Goal: Information Seeking & Learning: Learn about a topic

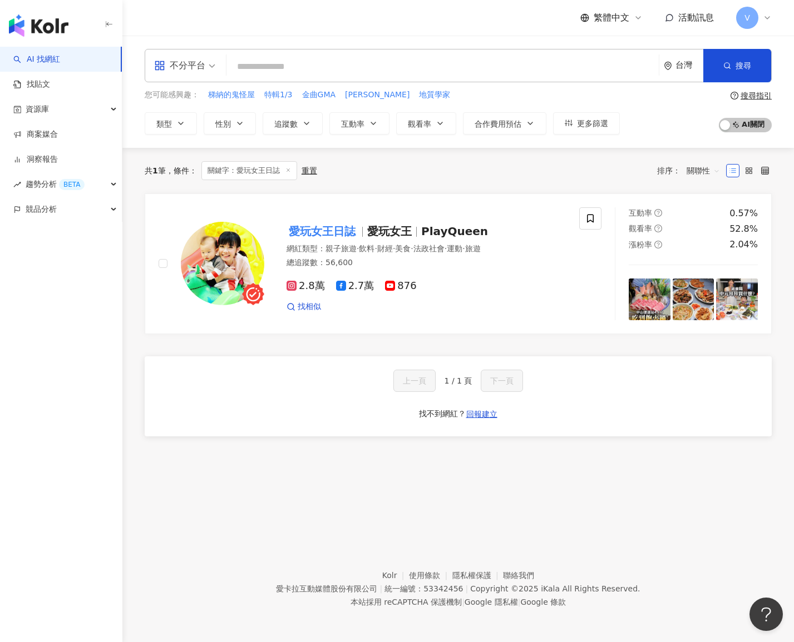
click at [373, 68] on input "search" at bounding box center [442, 66] width 423 height 21
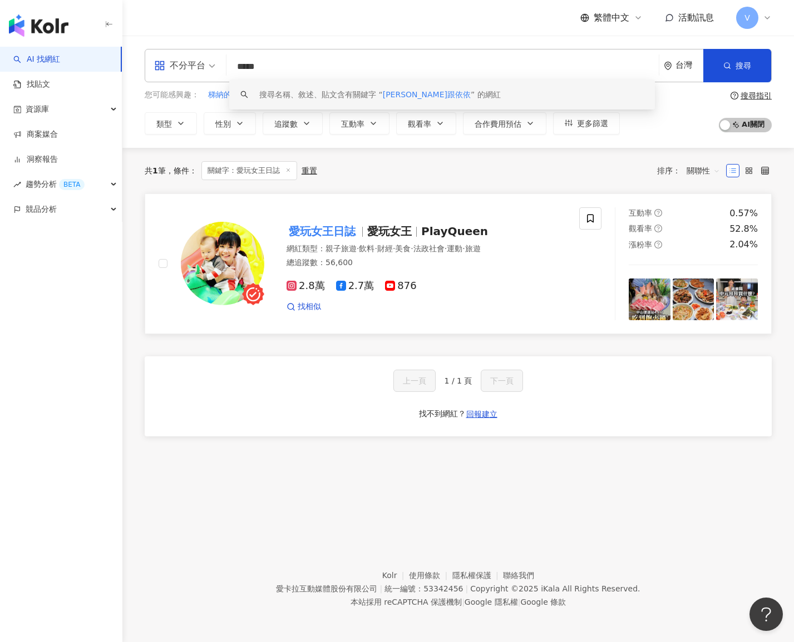
type input "*****"
click at [232, 240] on img at bounding box center [222, 263] width 83 height 83
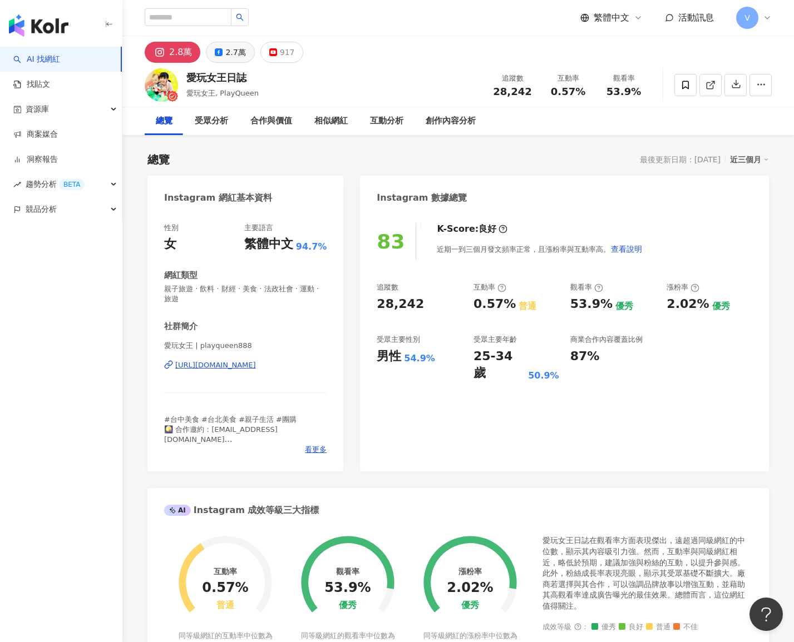
click at [221, 60] on button "2.7萬" at bounding box center [230, 52] width 48 height 21
click at [225, 46] on div "2.7萬" at bounding box center [235, 52] width 20 height 16
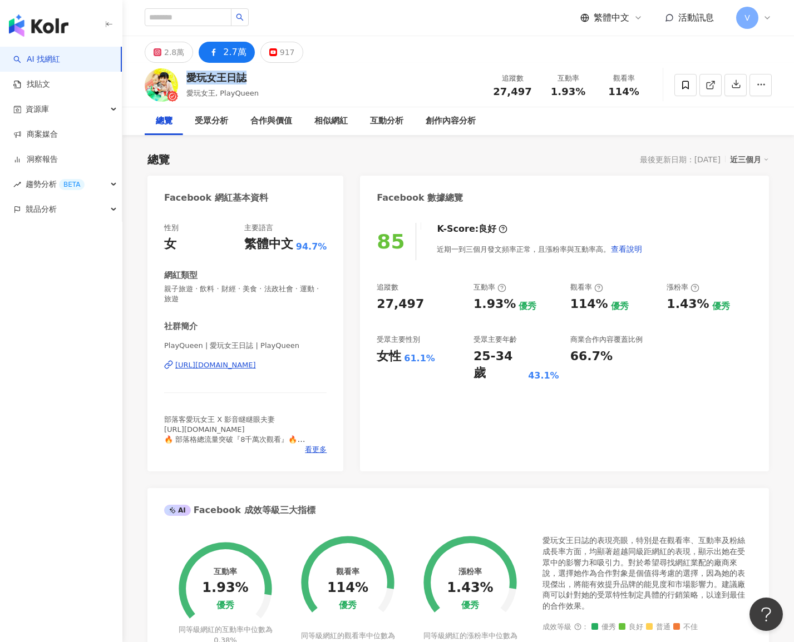
drag, startPoint x: 244, startPoint y: 75, endPoint x: 181, endPoint y: 78, distance: 62.4
click at [181, 78] on div "愛玩女王日誌 愛玩女王, PlayQueen 追蹤數 27,497 互動率 1.93% 觀看率 114%" at bounding box center [457, 85] width 671 height 44
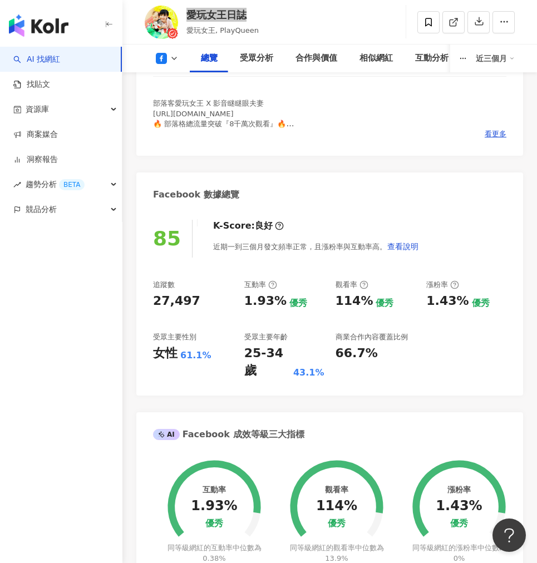
scroll to position [306, 0]
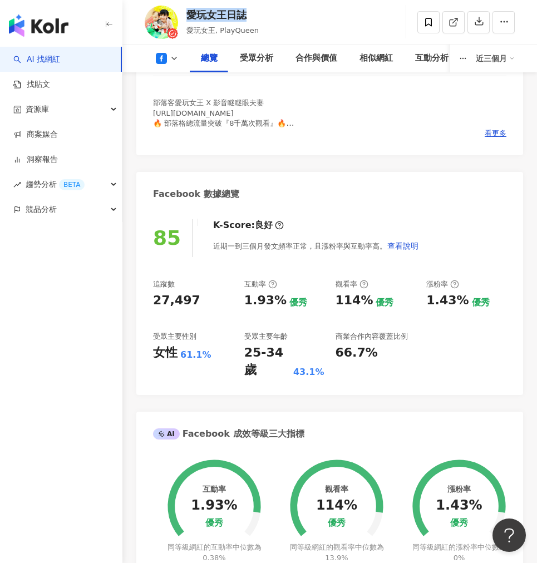
click at [277, 294] on div "1.93%" at bounding box center [265, 300] width 42 height 17
copy div "1.93%"
drag, startPoint x: 277, startPoint y: 294, endPoint x: 239, endPoint y: 302, distance: 38.6
click at [239, 302] on div "追蹤數 27,497 互動率 1.93% 優秀 觀看率 114% 優秀 漲粉率 1.43% 優秀 受眾主要性別 女性 61.1% 受眾主要年齡 25-34 歲…" at bounding box center [329, 329] width 353 height 100
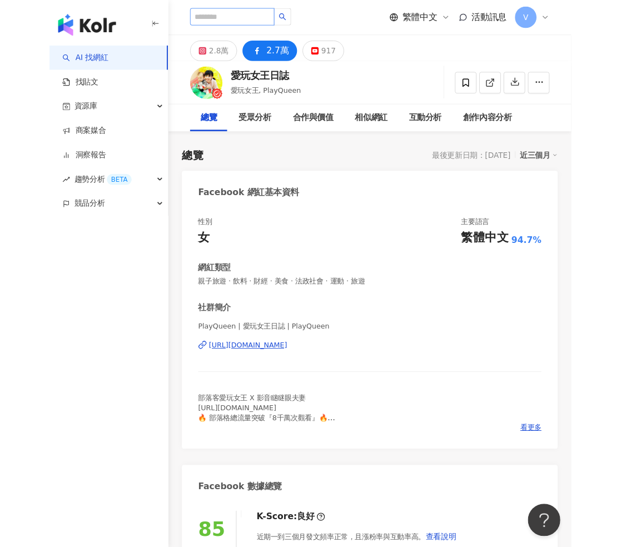
scroll to position [0, 0]
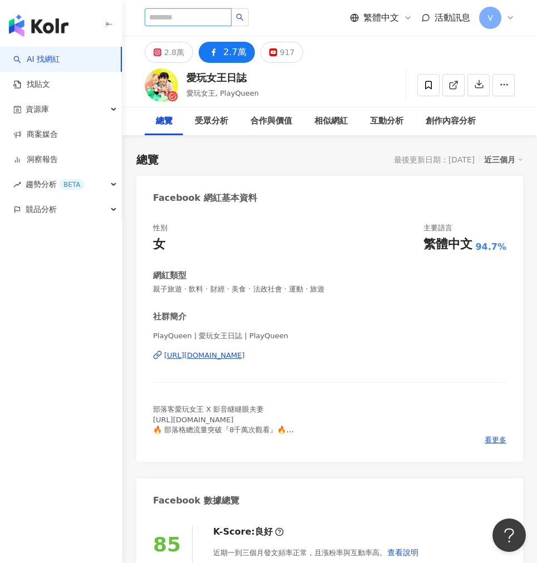
click at [186, 21] on input "search" at bounding box center [188, 17] width 87 height 18
paste input "*******"
type input "*******"
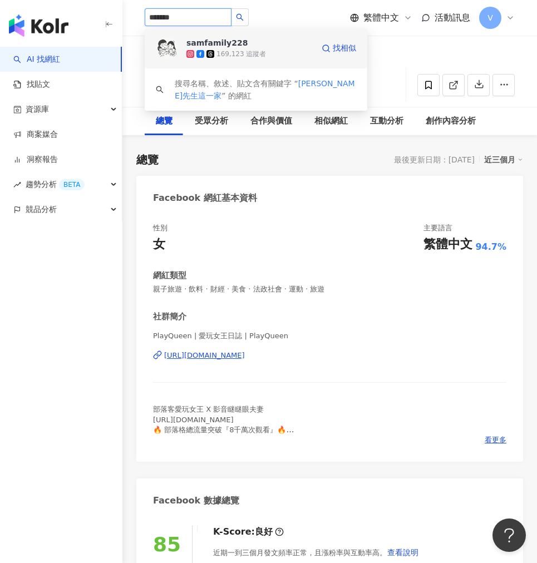
click at [250, 48] on span "samfamily228" at bounding box center [222, 42] width 72 height 11
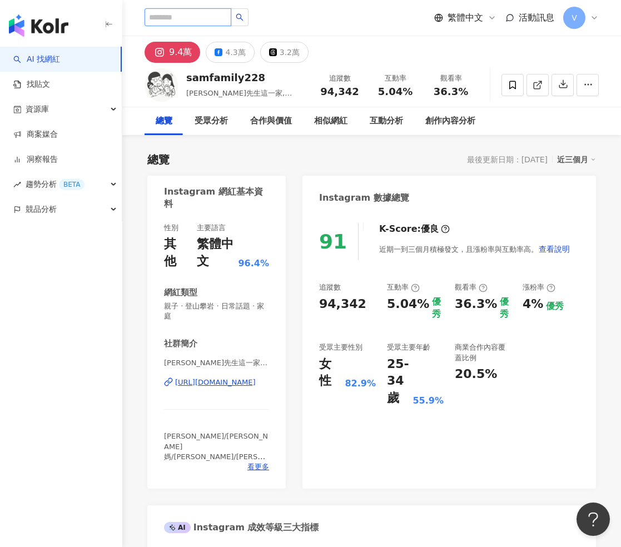
click at [210, 21] on input "search" at bounding box center [188, 17] width 87 height 18
paste input "search"
type input "*"
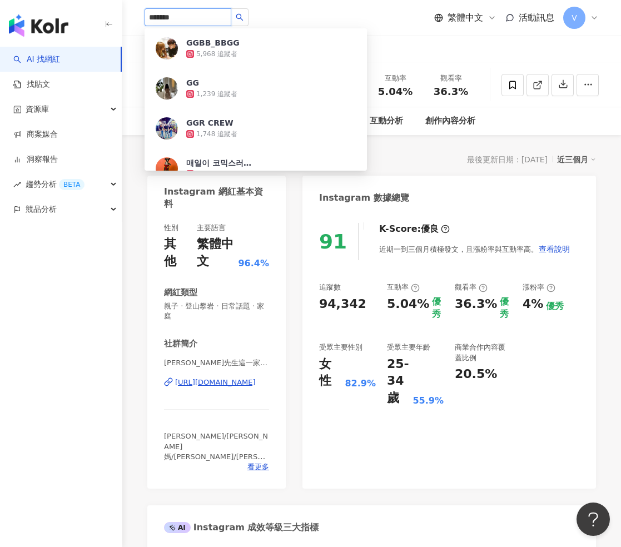
type input "*******"
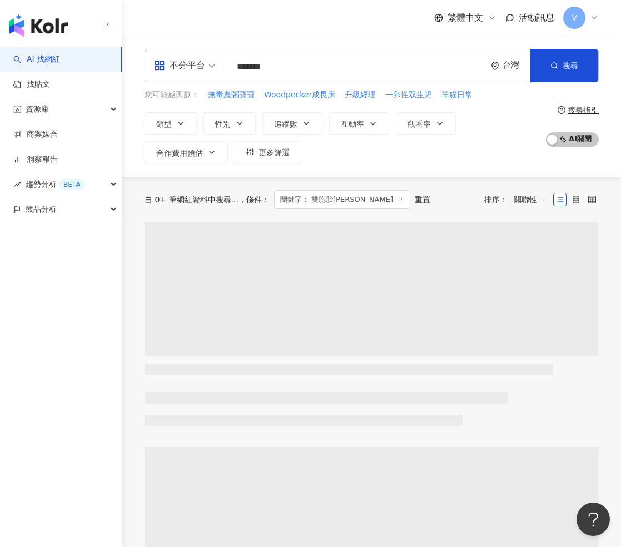
type input "*****"
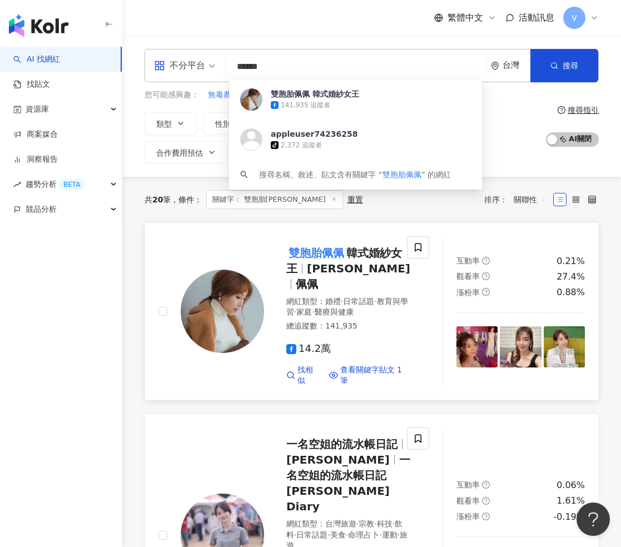
click at [236, 303] on img at bounding box center [222, 311] width 83 height 83
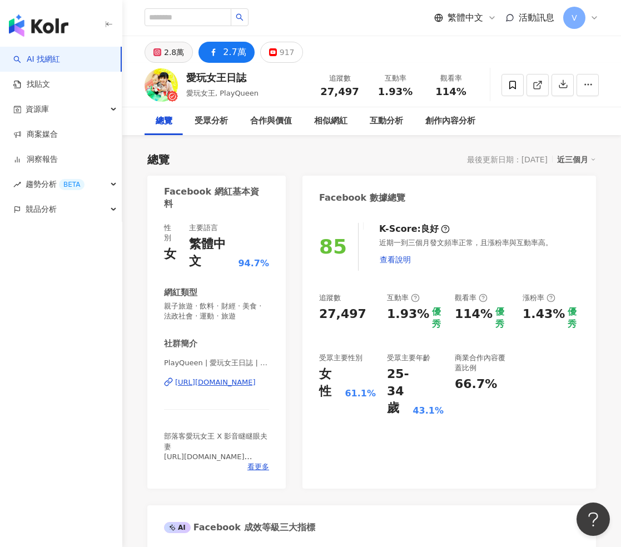
click at [176, 55] on div "2.8萬" at bounding box center [174, 52] width 20 height 16
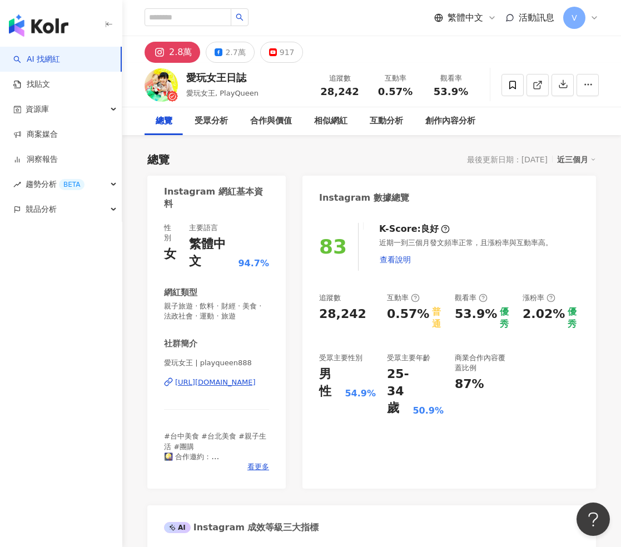
click at [164, 53] on rect at bounding box center [160, 52] width 11 height 10
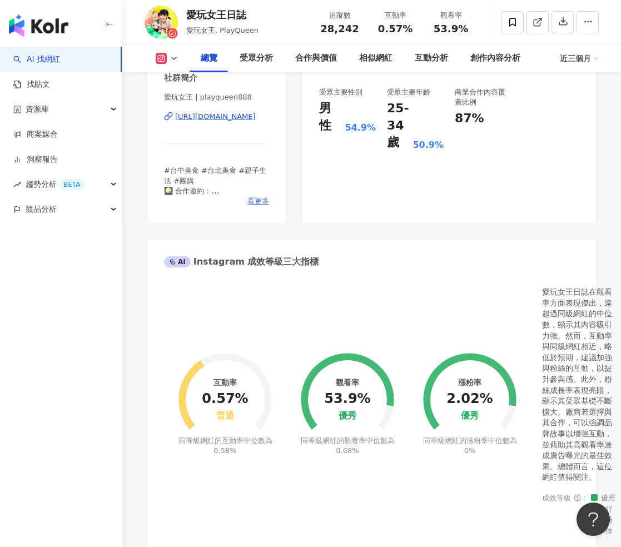
scroll to position [121, 0]
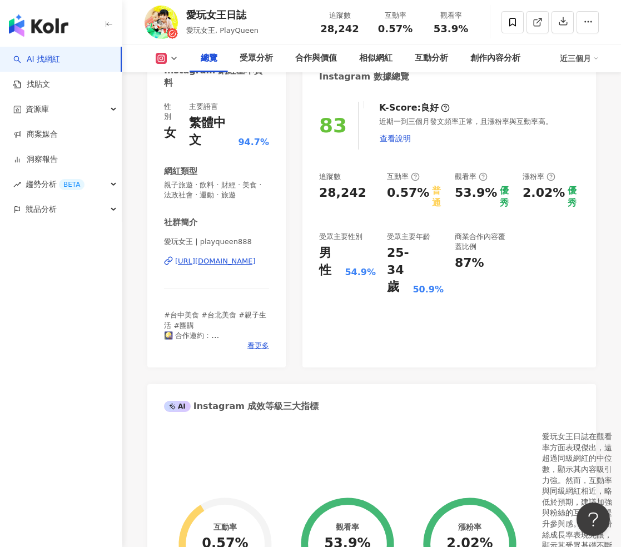
click at [216, 256] on div "https://www.instagram.com/playqueen888/" at bounding box center [215, 261] width 81 height 10
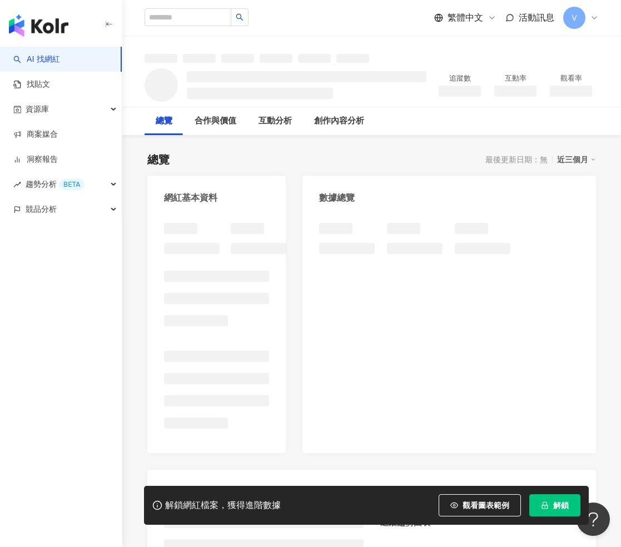
click at [550, 506] on button "解鎖" at bounding box center [554, 505] width 51 height 22
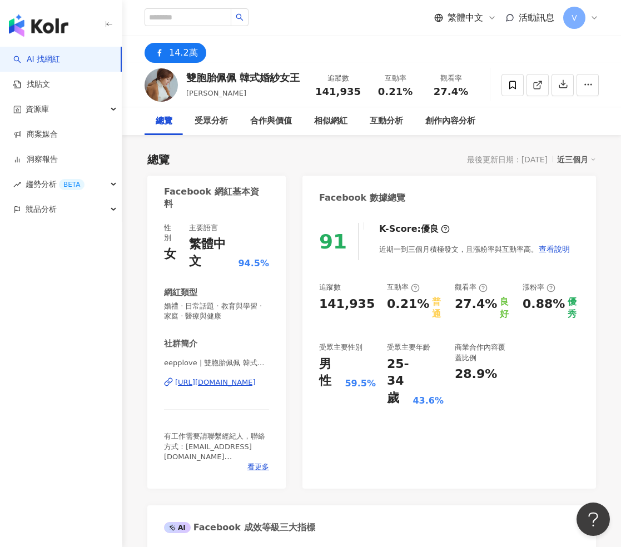
drag, startPoint x: 192, startPoint y: 78, endPoint x: 260, endPoint y: 165, distance: 109.8
click at [189, 79] on div "雙胞胎佩佩 韓式婚紗女王" at bounding box center [242, 78] width 113 height 14
drag, startPoint x: 374, startPoint y: 364, endPoint x: 316, endPoint y: 363, distance: 57.9
click at [316, 363] on div "91 K-Score : 優良 近期一到三個月積極發文，且漲粉率與互動率高。 查看說明 追蹤數 141,935 互動率 0.21% 普通 觀看率 27.4% …" at bounding box center [450, 350] width 294 height 277
copy div "男性 59.5%"
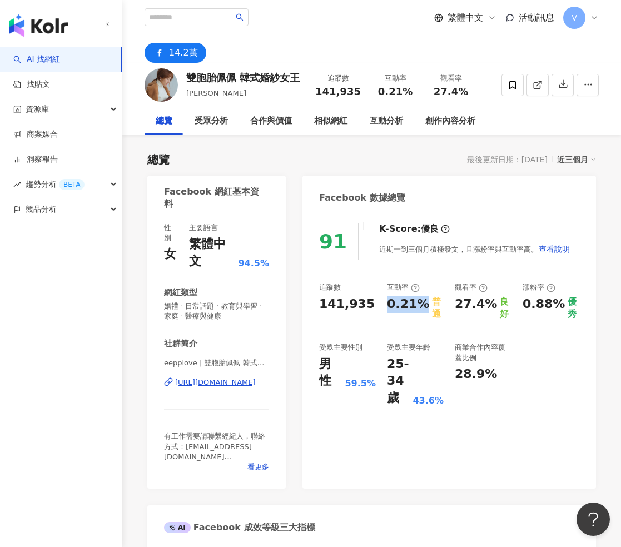
drag, startPoint x: 418, startPoint y: 302, endPoint x: 383, endPoint y: 301, distance: 35.6
click at [383, 301] on div "追蹤數 141,935 互動率 0.21% 普通 觀看率 27.4% 良好 漲粉率 0.88% 優秀 受眾主要性別 男性 59.5% 受眾主要年齡 25-34…" at bounding box center [449, 345] width 260 height 125
copy div "0.21%"
click at [490, 301] on div "27.4%" at bounding box center [476, 308] width 42 height 25
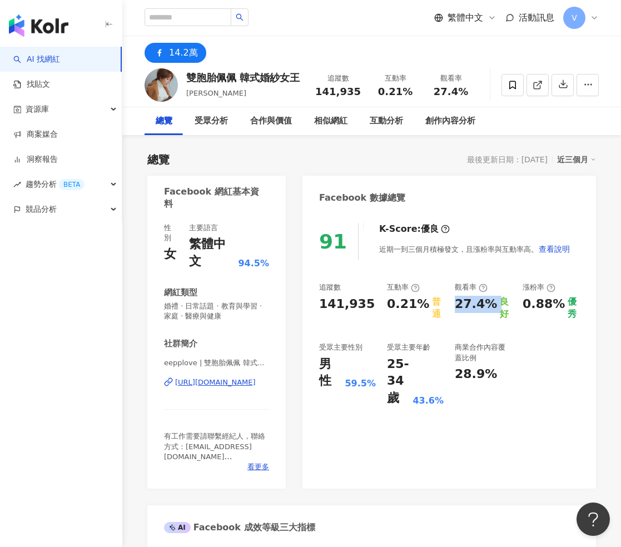
copy div "27.4%"
drag, startPoint x: 3, startPoint y: 427, endPoint x: 458, endPoint y: 302, distance: 472.2
click at [458, 302] on div "27.4%" at bounding box center [476, 308] width 42 height 25
click at [217, 16] on input "search" at bounding box center [188, 17] width 87 height 18
paste input "*******"
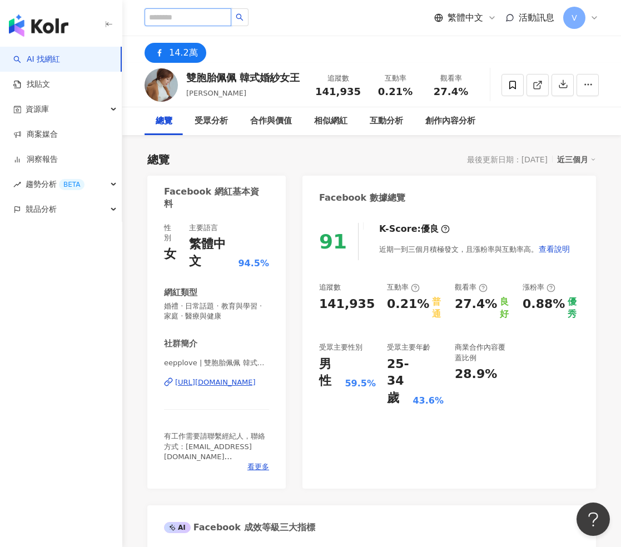
type input "*******"
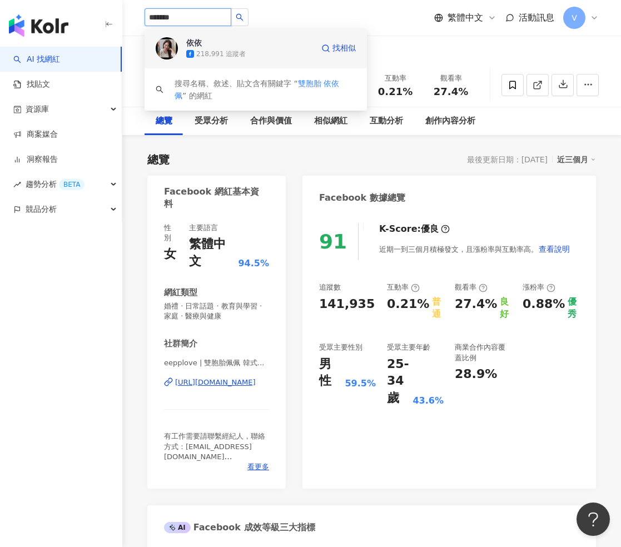
click at [242, 41] on span "依依" at bounding box center [222, 42] width 72 height 11
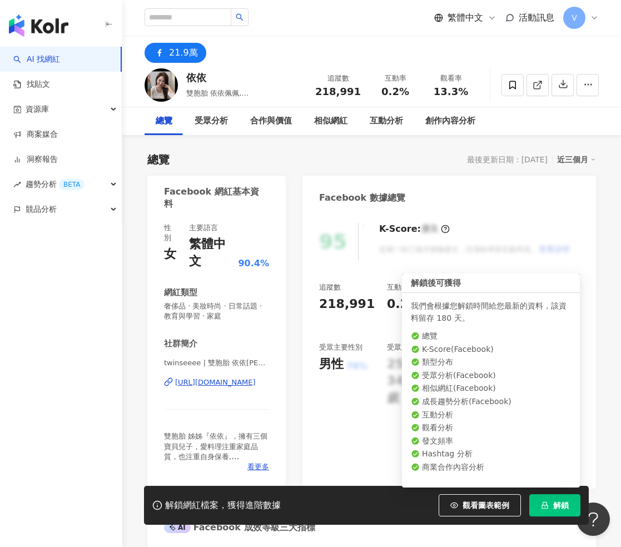
click at [560, 502] on span "解鎖" at bounding box center [561, 505] width 16 height 9
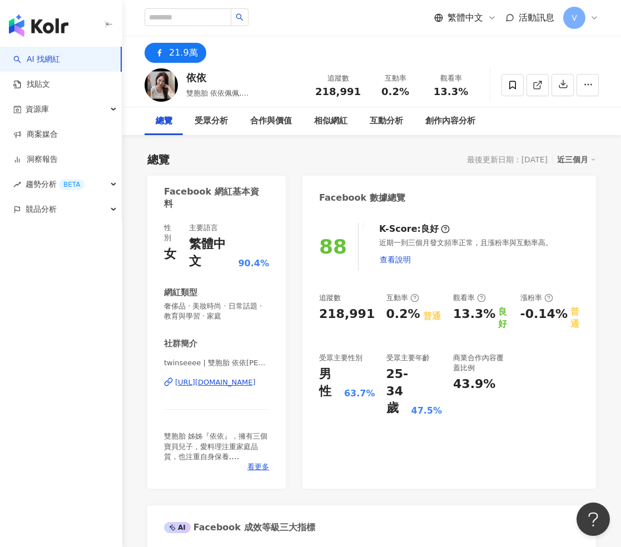
click at [375, 366] on div "男性 63.7%" at bounding box center [347, 383] width 56 height 34
drag, startPoint x: 47, startPoint y: 385, endPoint x: 323, endPoint y: 362, distance: 276.3
click at [323, 366] on div "男性 63.7%" at bounding box center [347, 383] width 56 height 34
copy div "男性 63.7%"
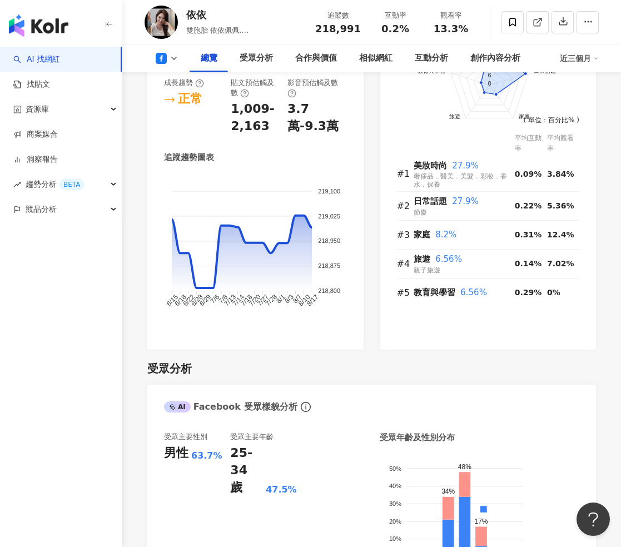
scroll to position [843, 0]
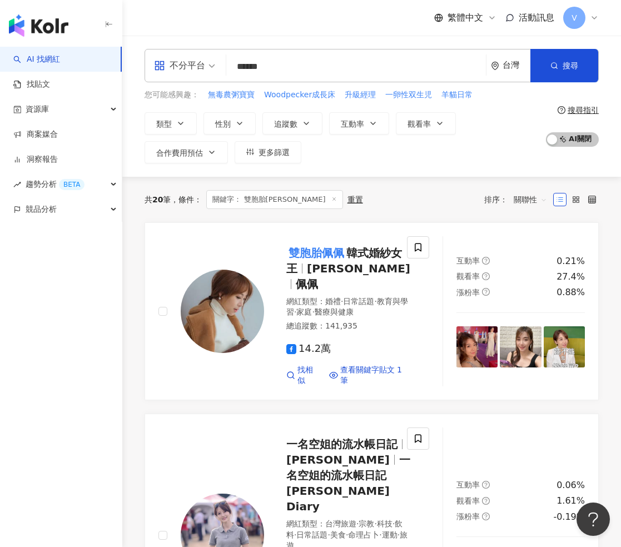
click at [321, 67] on input "*****" at bounding box center [356, 66] width 251 height 21
type input "***"
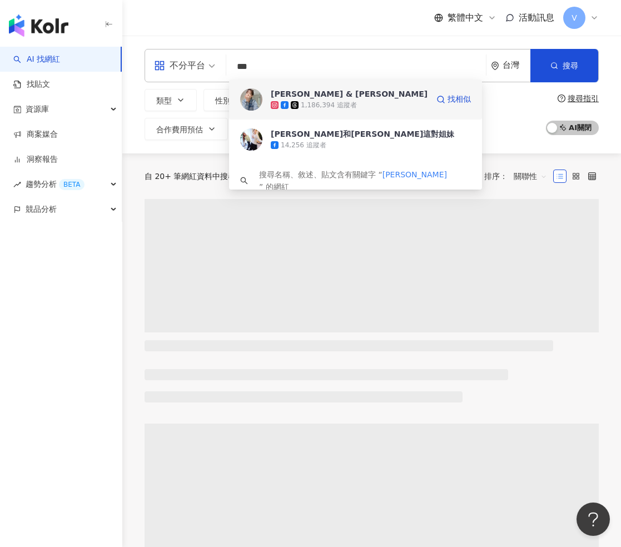
click at [359, 96] on span "[PERSON_NAME] & [PERSON_NAME]" at bounding box center [349, 93] width 157 height 11
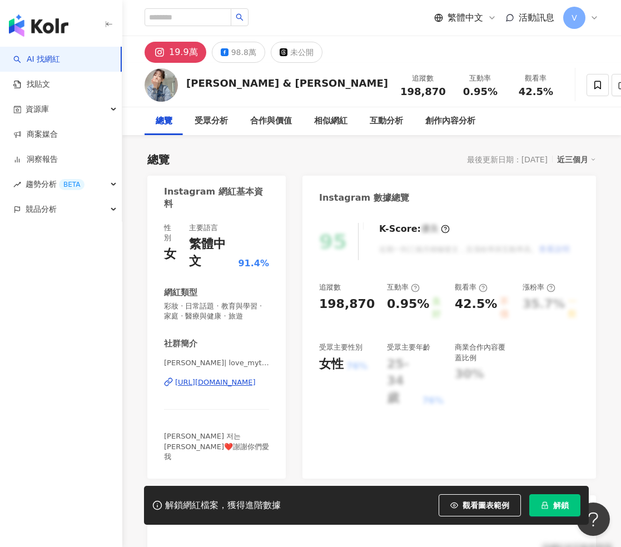
click at [553, 502] on span "解鎖" at bounding box center [561, 505] width 16 height 9
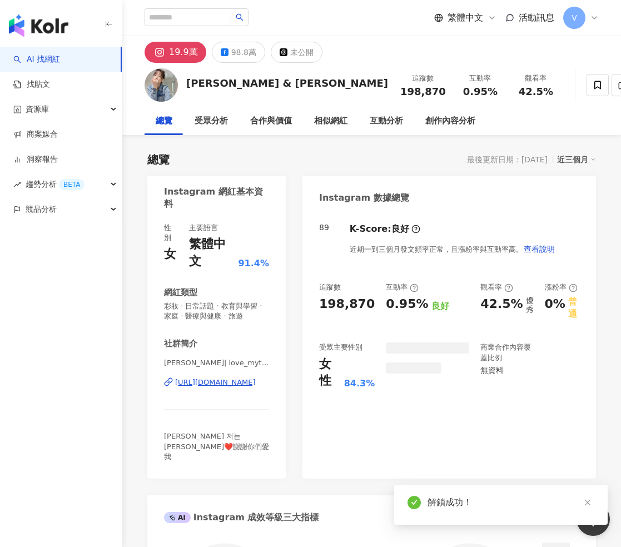
click at [548, 499] on div "解鎖成功！" at bounding box center [511, 502] width 167 height 13
click at [587, 503] on icon "close" at bounding box center [588, 503] width 6 height 6
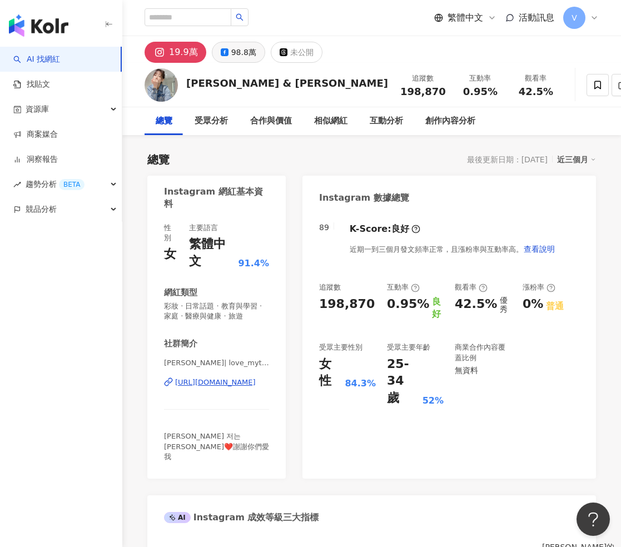
click at [241, 56] on div "98.8萬" at bounding box center [243, 52] width 25 height 16
click at [234, 49] on div "98.8萬" at bounding box center [243, 52] width 25 height 16
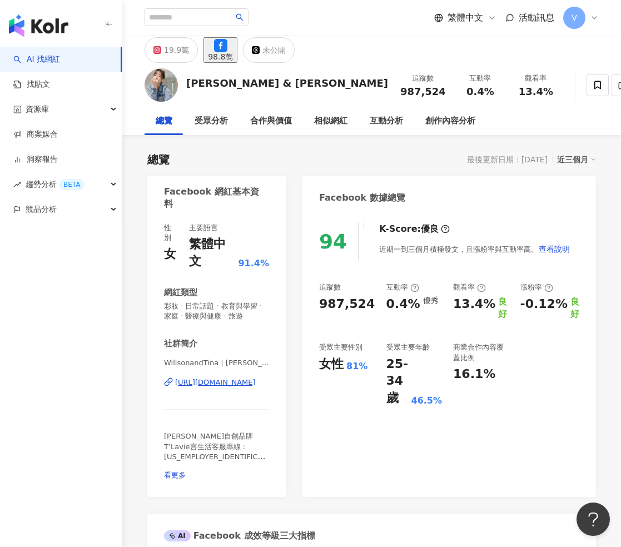
click at [364, 304] on div "987,524" at bounding box center [347, 304] width 56 height 17
click at [369, 305] on div "987,524" at bounding box center [347, 304] width 56 height 17
drag, startPoint x: 369, startPoint y: 305, endPoint x: 320, endPoint y: 305, distance: 48.9
click at [320, 305] on div "987,524" at bounding box center [347, 304] width 56 height 17
copy div "987,524"
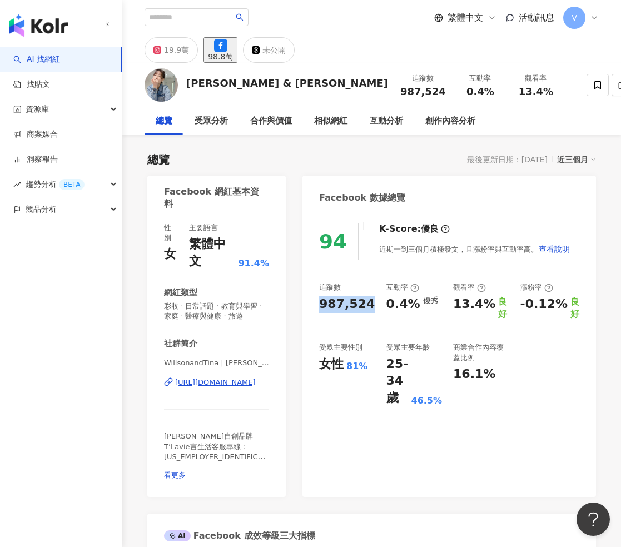
click at [413, 302] on div "0.4%" at bounding box center [404, 304] width 34 height 17
drag, startPoint x: 413, startPoint y: 302, endPoint x: 388, endPoint y: 303, distance: 25.0
click at [388, 303] on div "0.4%" at bounding box center [404, 304] width 34 height 17
copy div "0.4%"
click at [196, 23] on input "search" at bounding box center [188, 17] width 87 height 18
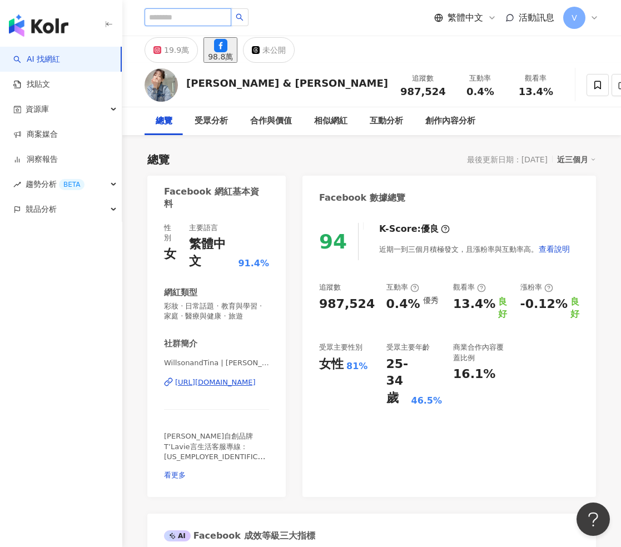
paste input "***"
type input "***"
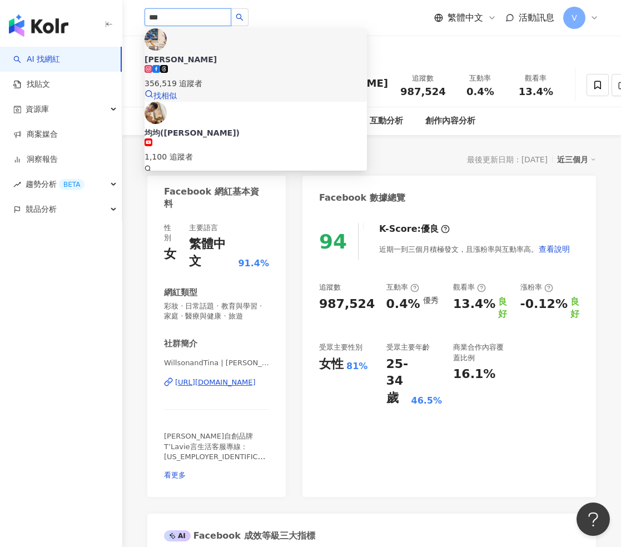
click at [271, 65] on div "356,519 追蹤者" at bounding box center [256, 77] width 222 height 24
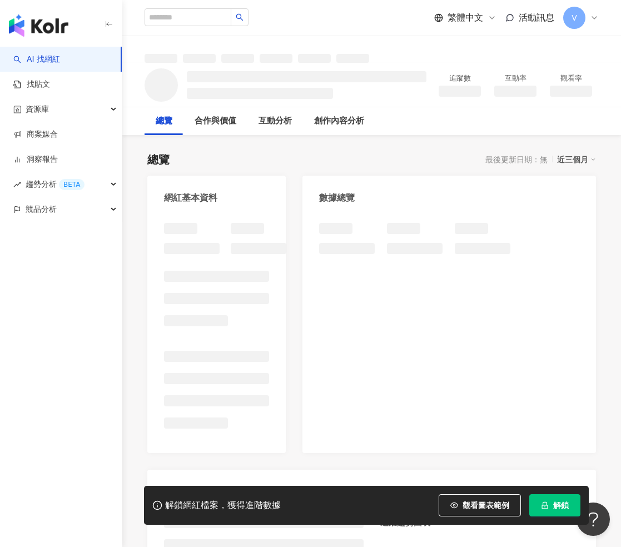
click at [559, 504] on span "解鎖" at bounding box center [561, 505] width 16 height 9
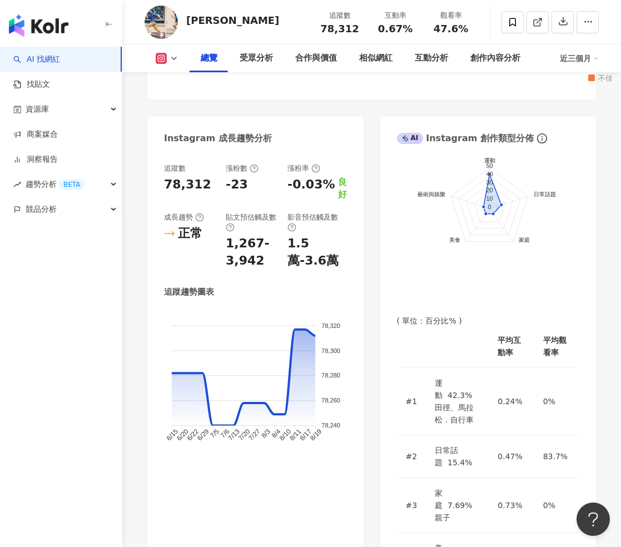
scroll to position [680, 0]
